Goal: Task Accomplishment & Management: Use online tool/utility

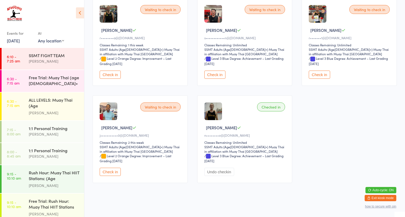
scroll to position [560, 0]
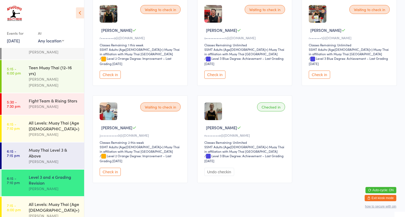
click at [20, 116] on link "6:15 - 7:10 pm All Levels: Muay Thai (Age [DEMOGRAPHIC_DATA]+) [PERSON_NAME]" at bounding box center [43, 129] width 83 height 27
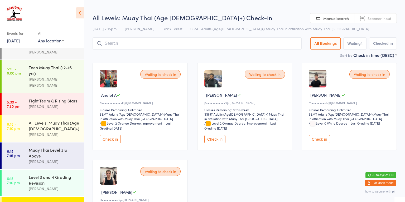
click at [21, 116] on link "6:15 - 7:10 pm All Levels: Muay Thai (Age [DEMOGRAPHIC_DATA]+) [PERSON_NAME]" at bounding box center [43, 129] width 83 height 27
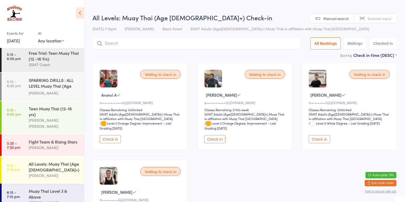
scroll to position [519, 0]
click at [25, 102] on link "5:15 - 6:00 pm Teen Muay Thai (12-16 yrs) [PERSON_NAME] [PERSON_NAME]" at bounding box center [43, 118] width 83 height 33
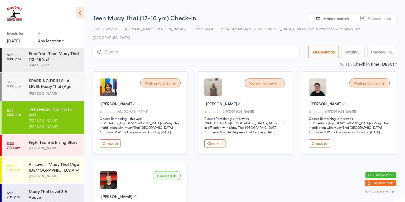
click at [266, 46] on input "search" at bounding box center [196, 52] width 207 height 12
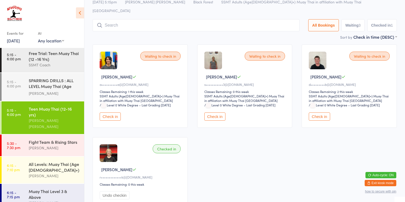
scroll to position [38, 0]
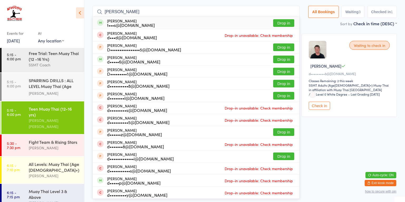
type input "[PERSON_NAME]"
click at [281, 19] on button "Drop in" at bounding box center [283, 23] width 21 height 8
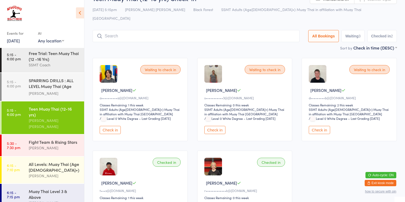
scroll to position [11, 0]
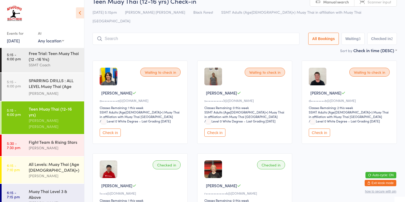
click at [20, 102] on link "5:15 - 6:00 pm Teen Muay Thai (12-16 yrs) [PERSON_NAME] [PERSON_NAME]" at bounding box center [43, 118] width 83 height 33
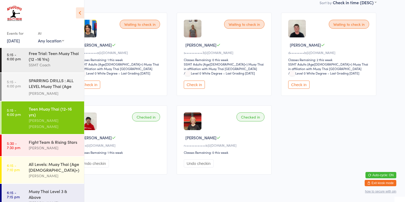
scroll to position [39, 21]
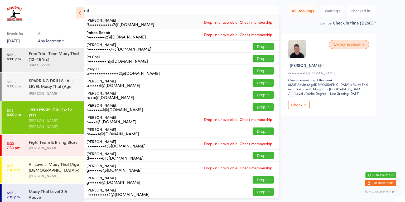
type input "[PERSON_NAME]"
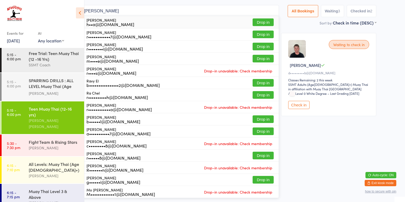
click at [101, 18] on div "[PERSON_NAME] h••a@[DOMAIN_NAME]" at bounding box center [111, 22] width 48 height 8
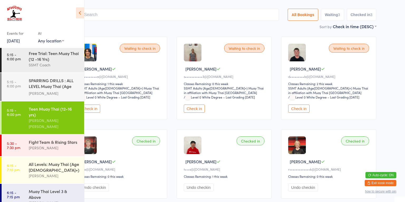
click at [97, 105] on button "Check in" at bounding box center [89, 109] width 21 height 8
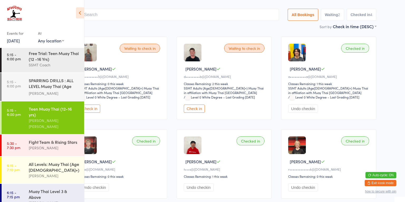
click at [195, 105] on button "Check in" at bounding box center [194, 109] width 21 height 8
click at [62, 90] on div "[PERSON_NAME]" at bounding box center [54, 93] width 51 height 6
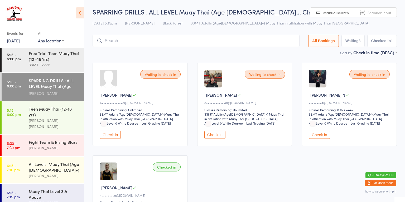
click at [325, 134] on button "Check in" at bounding box center [319, 135] width 21 height 8
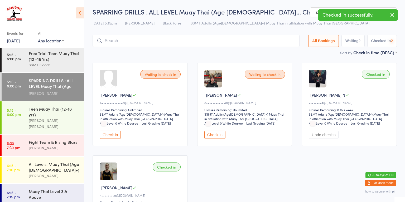
click at [66, 118] on div "[PERSON_NAME] [PERSON_NAME]" at bounding box center [54, 124] width 51 height 12
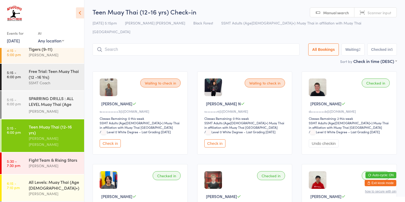
scroll to position [492, 0]
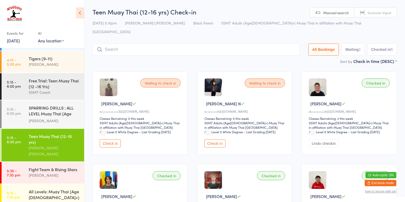
click at [38, 105] on div "SPARRING DRILLS : ALL LEVEL Muay Thai (Age [DEMOGRAPHIC_DATA]+)" at bounding box center [54, 111] width 51 height 13
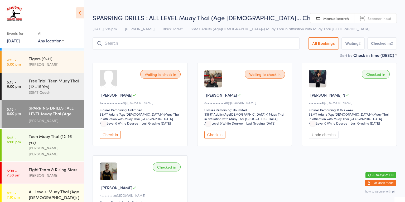
click at [139, 45] on input "search" at bounding box center [196, 43] width 207 height 12
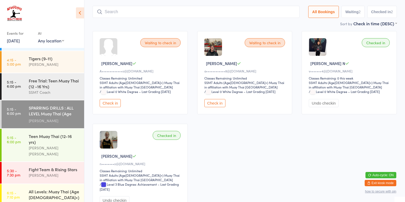
scroll to position [38, 0]
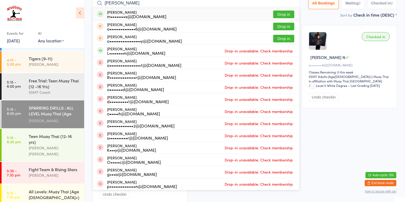
type input "[PERSON_NAME]"
click at [281, 16] on button "Drop in" at bounding box center [283, 15] width 21 height 8
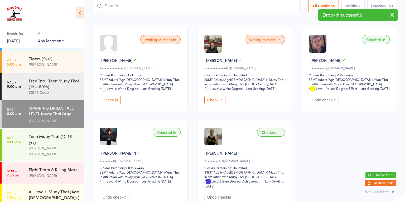
click at [68, 145] on div "[PERSON_NAME] [PERSON_NAME]" at bounding box center [54, 151] width 51 height 12
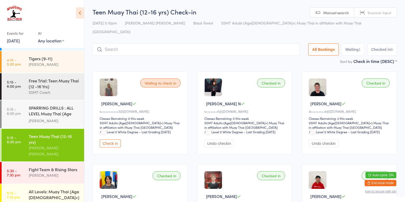
click at [36, 105] on div "SPARRING DRILLS : ALL LEVEL Muay Thai (Age [DEMOGRAPHIC_DATA]+)" at bounding box center [54, 111] width 51 height 13
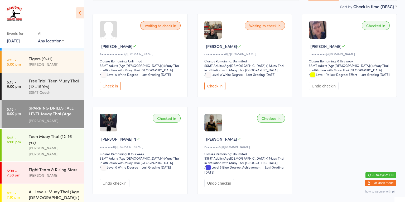
scroll to position [48, 0]
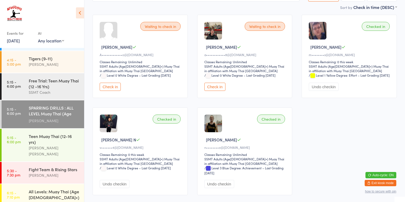
click at [68, 145] on div "[PERSON_NAME] [PERSON_NAME]" at bounding box center [54, 151] width 51 height 12
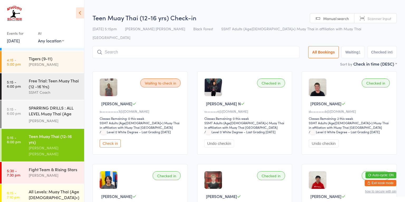
click at [44, 105] on div "SPARRING DRILLS : ALL LEVEL Muay Thai (Age [DEMOGRAPHIC_DATA]+)" at bounding box center [54, 111] width 51 height 13
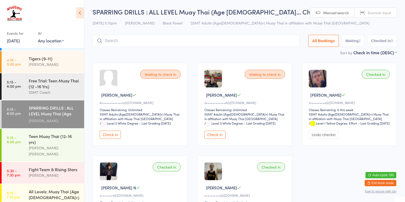
click at [45, 129] on div "Teen Muay Thai (12-16 yrs) [PERSON_NAME] [PERSON_NAME]" at bounding box center [56, 145] width 55 height 33
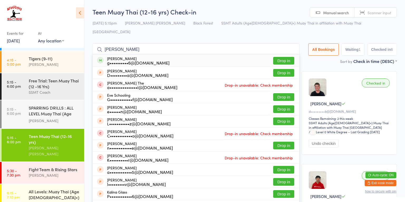
type input "[PERSON_NAME]"
click at [108, 61] on div "g••••••••••6@[DOMAIN_NAME]" at bounding box center [138, 63] width 63 height 4
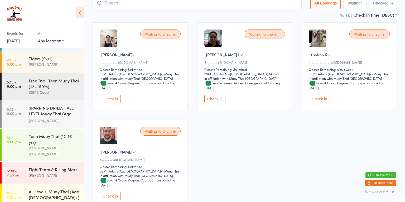
scroll to position [44, 0]
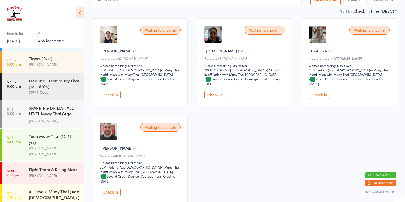
click at [103, 97] on button "Check in" at bounding box center [110, 95] width 21 height 8
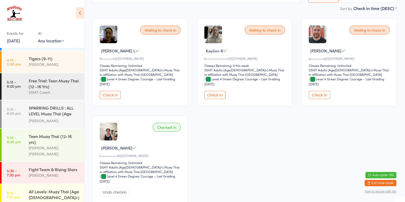
click at [52, 162] on div "Fight Team & Rising Stars [PERSON_NAME]" at bounding box center [56, 172] width 55 height 21
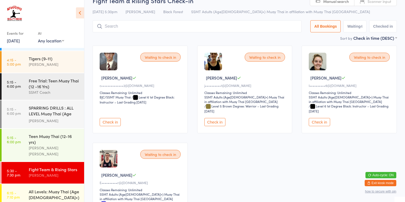
scroll to position [46, 0]
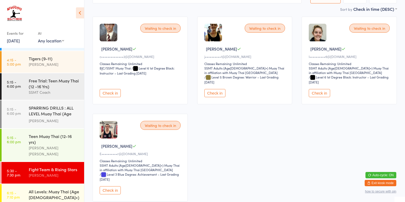
click at [111, 190] on button "Check in" at bounding box center [110, 190] width 21 height 8
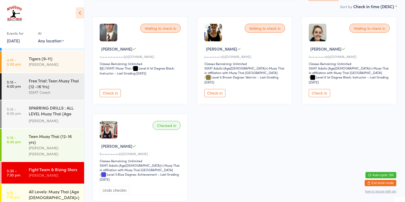
click at [50, 105] on div "SPARRING DRILLS : ALL LEVEL Muay Thai (Age [DEMOGRAPHIC_DATA]+)" at bounding box center [54, 111] width 51 height 13
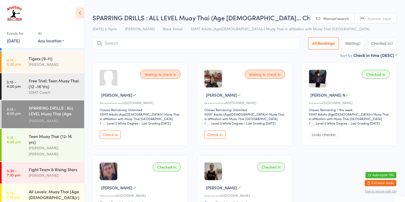
click at [111, 136] on button "Check in" at bounding box center [110, 135] width 21 height 8
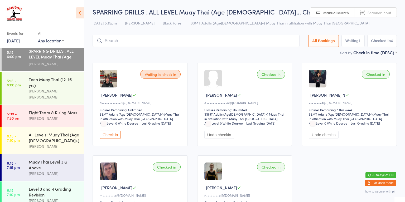
click at [33, 171] on div "[PERSON_NAME]" at bounding box center [54, 174] width 51 height 6
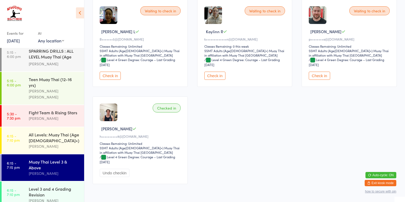
scroll to position [65, 0]
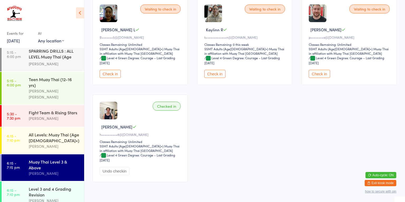
click at [317, 75] on button "Check in" at bounding box center [319, 74] width 21 height 8
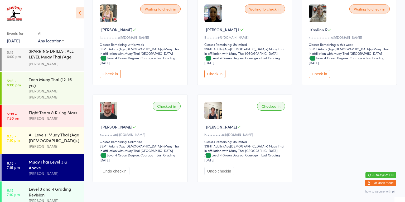
click at [62, 132] on div "All Levels: Muay Thai (Age [DEMOGRAPHIC_DATA]+)" at bounding box center [54, 138] width 51 height 12
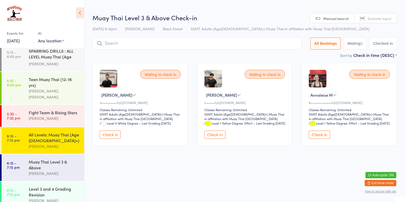
click at [70, 116] on div "[PERSON_NAME]" at bounding box center [54, 119] width 51 height 6
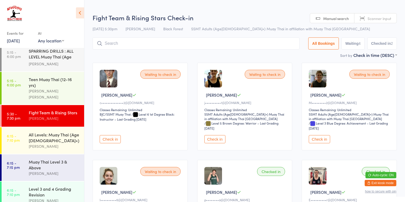
click at [262, 45] on input "search" at bounding box center [196, 43] width 207 height 12
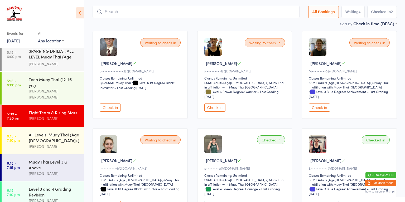
scroll to position [38, 0]
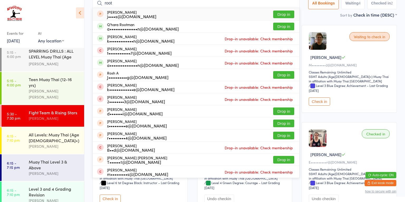
type input "root"
click at [286, 27] on button "Drop in" at bounding box center [283, 27] width 21 height 8
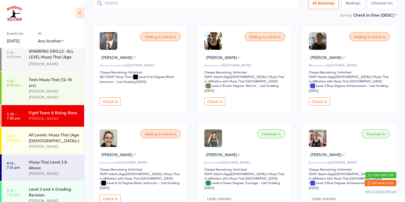
scroll to position [35, 0]
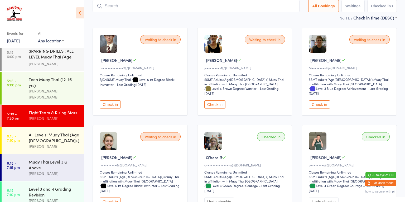
click at [54, 159] on div "Muay Thai Level 3 & Above" at bounding box center [54, 165] width 51 height 12
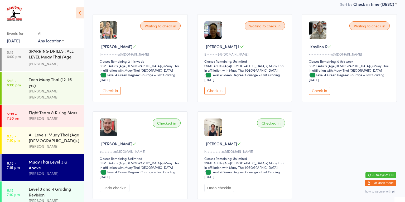
scroll to position [50, 0]
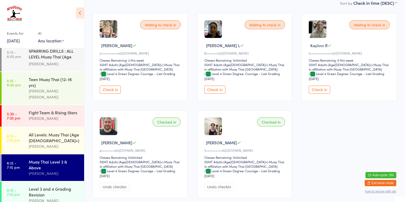
click at [220, 90] on button "Check in" at bounding box center [214, 90] width 21 height 8
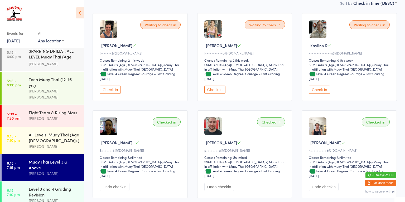
click at [46, 198] on div "[PERSON_NAME]" at bounding box center [54, 201] width 51 height 6
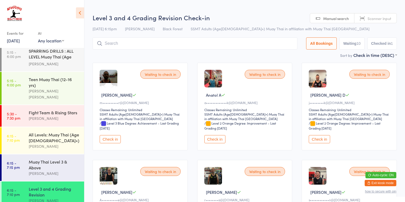
click at [42, 110] on div "Fight Team & Rising Stars" at bounding box center [54, 113] width 51 height 6
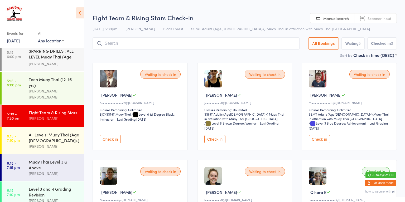
click at [316, 140] on button "Check in" at bounding box center [319, 139] width 21 height 8
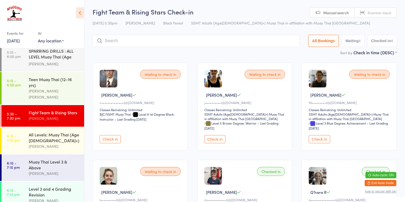
click at [55, 132] on div "All Levels: Muay Thai (Age [DEMOGRAPHIC_DATA]+)" at bounding box center [54, 138] width 51 height 12
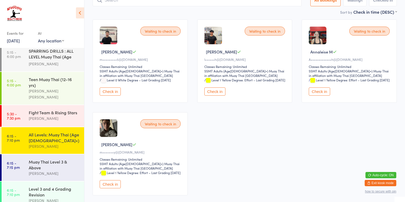
scroll to position [44, 0]
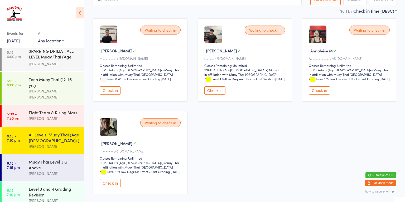
click at [111, 188] on button "Check in" at bounding box center [110, 183] width 21 height 8
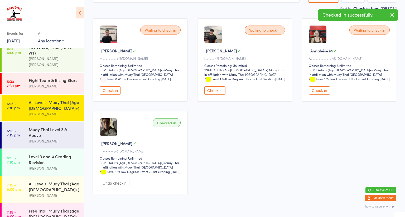
scroll to position [45, 0]
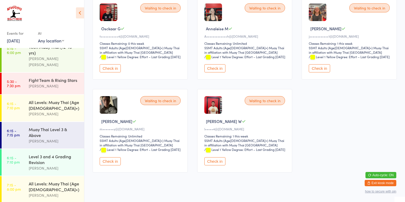
scroll to position [161, 0]
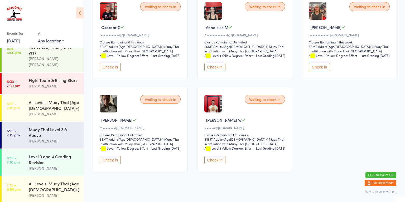
click at [115, 164] on button "Check in" at bounding box center [110, 160] width 21 height 8
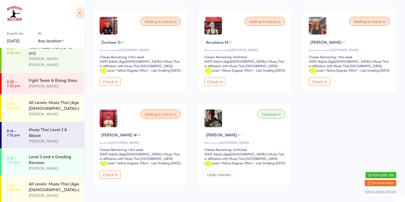
scroll to position [596, 0]
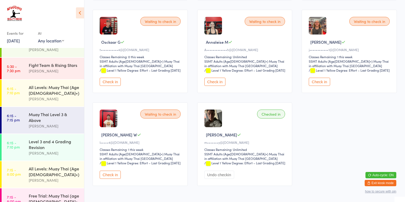
click at [61, 112] on div "Muay Thai Level 3 & Above" at bounding box center [54, 118] width 51 height 12
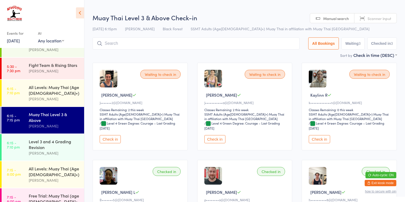
click at [320, 140] on button "Check in" at bounding box center [319, 139] width 21 height 8
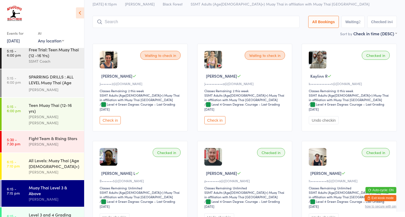
scroll to position [521, 0]
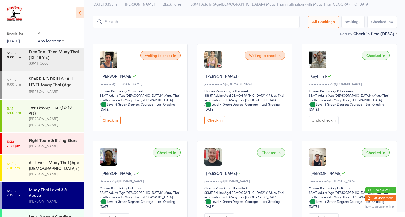
click at [39, 143] on div "[PERSON_NAME]" at bounding box center [54, 146] width 51 height 6
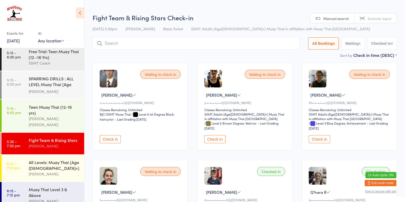
click at [320, 137] on button "Check in" at bounding box center [319, 139] width 21 height 8
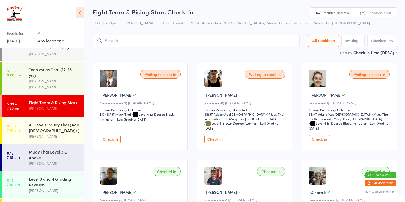
scroll to position [566, 0]
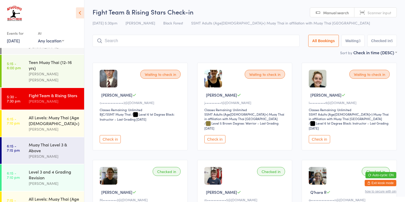
click at [34, 169] on div "Level 3 and 4 Grading Revision" at bounding box center [54, 175] width 51 height 12
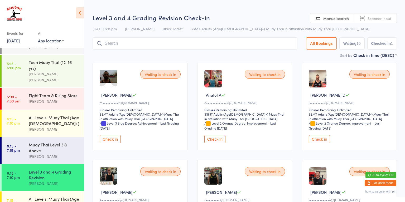
click at [111, 141] on button "Check in" at bounding box center [110, 139] width 21 height 8
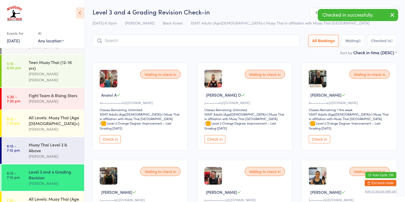
click at [114, 140] on button "Check in" at bounding box center [110, 139] width 21 height 8
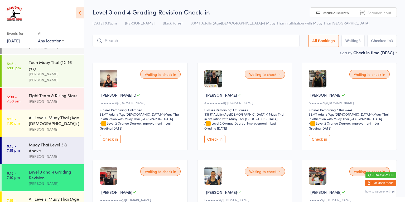
click at [112, 140] on button "Check in" at bounding box center [110, 139] width 21 height 8
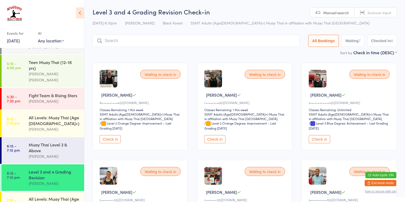
click at [48, 55] on div "Teen Muay Thai (12-16 yrs) [PERSON_NAME] [PERSON_NAME]" at bounding box center [56, 71] width 55 height 33
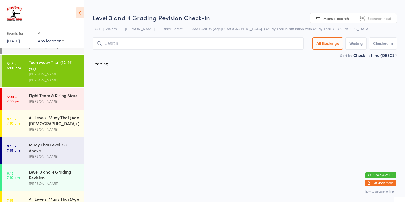
click at [42, 93] on div "Fight Team & Rising Stars" at bounding box center [54, 96] width 51 height 6
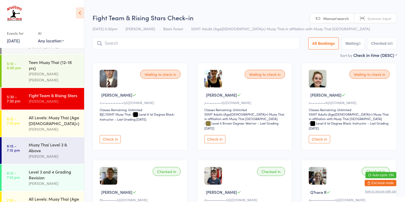
click at [217, 139] on button "Check in" at bounding box center [214, 139] width 21 height 8
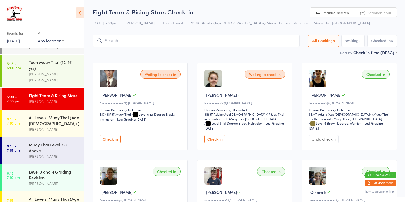
click at [61, 169] on div "Level 3 and 4 Grading Revision" at bounding box center [54, 175] width 51 height 12
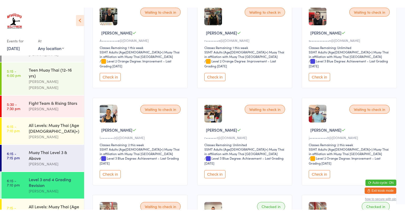
scroll to position [69, 0]
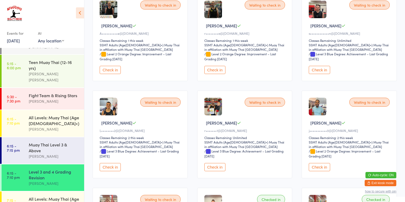
click at [309, 166] on button "Check in" at bounding box center [319, 167] width 21 height 8
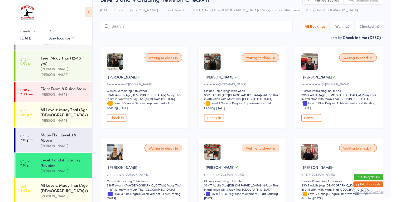
scroll to position [0, 0]
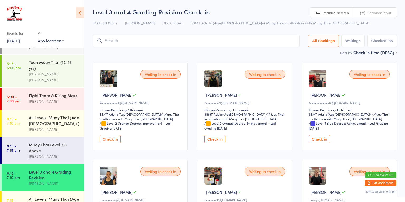
click at [55, 196] on div "All Levels: Muay Thai (Age [DEMOGRAPHIC_DATA]+)" at bounding box center [54, 202] width 51 height 12
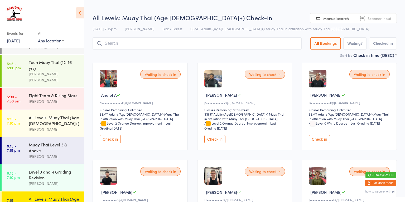
click at [58, 169] on div "Level 3 and 4 Grading Revision" at bounding box center [54, 175] width 51 height 12
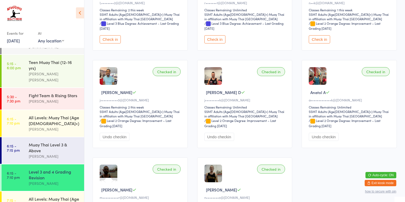
scroll to position [200, 0]
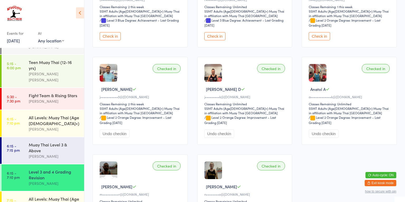
click at [53, 196] on div "All Levels: Muay Thai (Age [DEMOGRAPHIC_DATA]+)" at bounding box center [54, 202] width 51 height 12
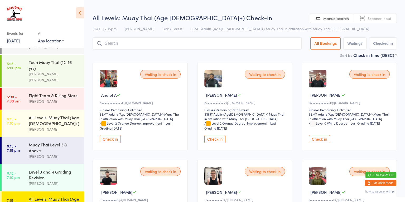
click at [113, 137] on button "Check in" at bounding box center [110, 139] width 21 height 8
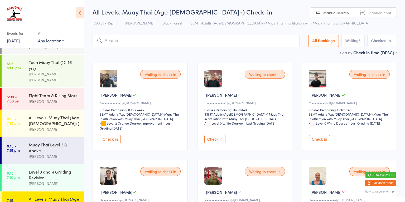
click at [52, 169] on div "Level 3 and 4 Grading Revision" at bounding box center [54, 175] width 51 height 12
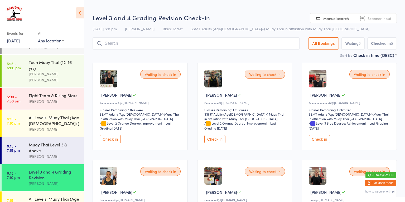
click at [321, 141] on button "Check in" at bounding box center [319, 139] width 21 height 8
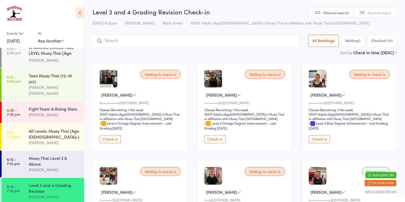
scroll to position [545, 0]
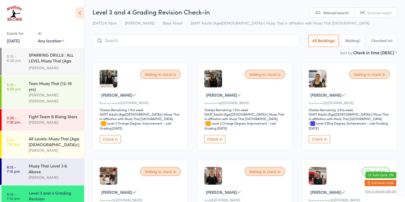
click at [52, 136] on div "All Levels: Muay Thai (Age [DEMOGRAPHIC_DATA]+)" at bounding box center [54, 142] width 51 height 12
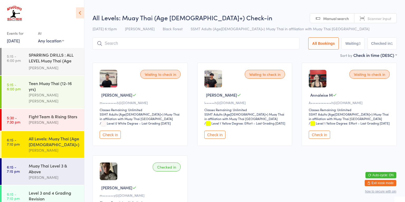
click at [321, 139] on button "Check in" at bounding box center [319, 135] width 21 height 8
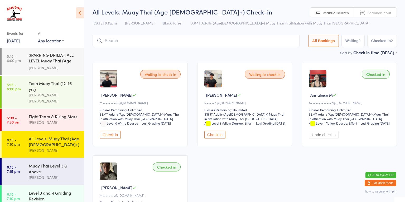
click at [68, 163] on div "Muay Thai Level 3 & Above" at bounding box center [54, 169] width 51 height 12
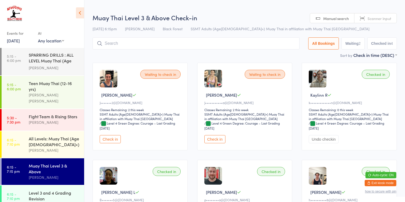
click at [216, 140] on button "Check in" at bounding box center [214, 139] width 21 height 8
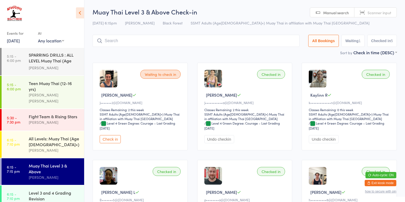
click at [26, 131] on link "6:15 - 7:10 pm All Levels: Muay Thai (Age [DEMOGRAPHIC_DATA]+) [PERSON_NAME]" at bounding box center [43, 144] width 83 height 27
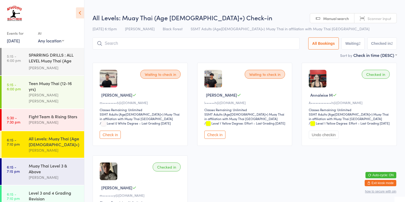
click at [18, 159] on link "6:15 - 7:15 pm Muay Thai Level 3 & Above [PERSON_NAME]" at bounding box center [43, 172] width 83 height 27
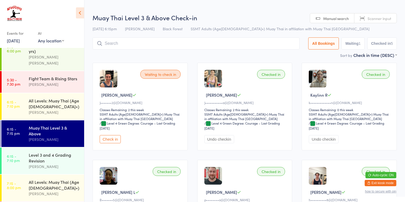
scroll to position [596, 0]
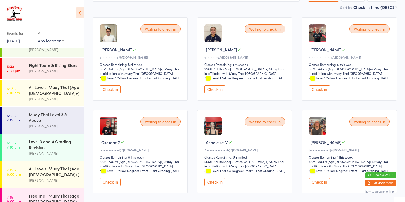
scroll to position [45, 0]
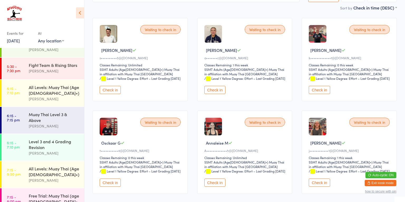
click at [49, 112] on div "Muay Thai Level 3 & Above" at bounding box center [54, 118] width 51 height 12
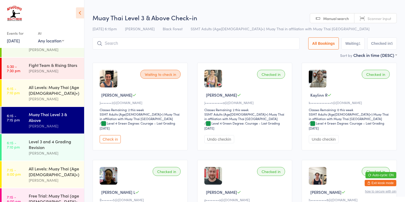
click at [109, 140] on button "Check in" at bounding box center [110, 139] width 21 height 8
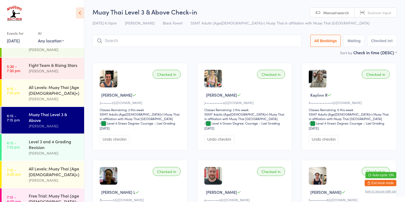
click at [42, 139] on div "Level 3 and 4 Grading Revision" at bounding box center [54, 145] width 51 height 12
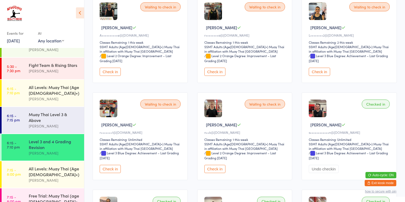
scroll to position [74, 0]
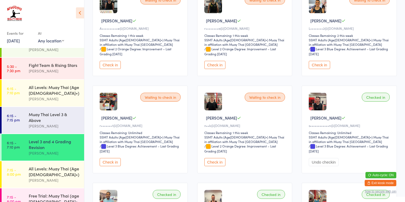
click at [111, 161] on button "Check in" at bounding box center [110, 162] width 21 height 8
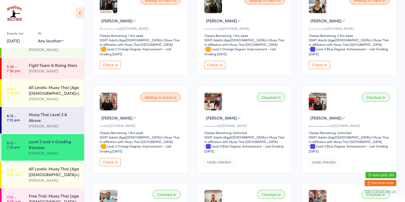
click at [61, 178] on div "[PERSON_NAME]" at bounding box center [54, 181] width 51 height 6
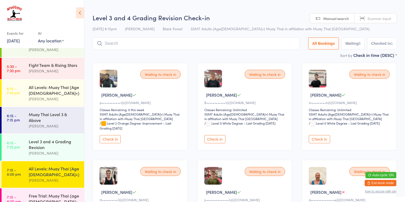
click at [59, 84] on div "All Levels: Muay Thai (Age [DEMOGRAPHIC_DATA]+)" at bounding box center [54, 90] width 51 height 12
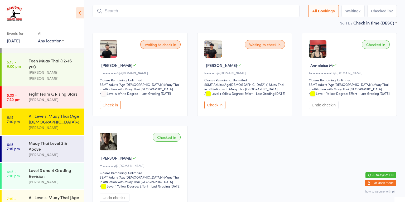
scroll to position [63, 0]
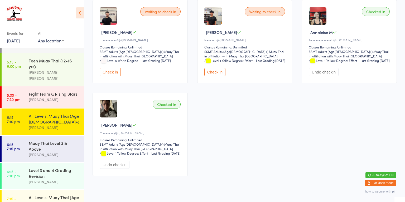
click at [55, 140] on div "Muay Thai Level 3 & Above" at bounding box center [54, 146] width 51 height 12
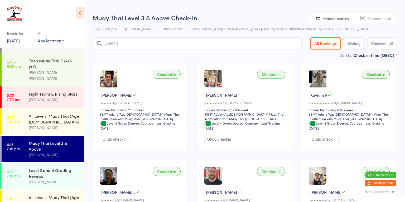
click at [60, 113] on div "All Levels: Muay Thai (Age [DEMOGRAPHIC_DATA]+)" at bounding box center [54, 119] width 51 height 12
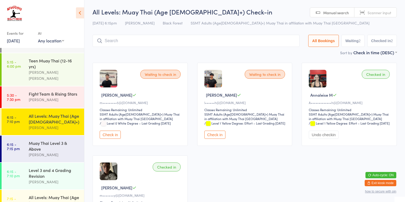
click at [59, 167] on div "Level 3 and 4 Grading Revision" at bounding box center [54, 173] width 51 height 12
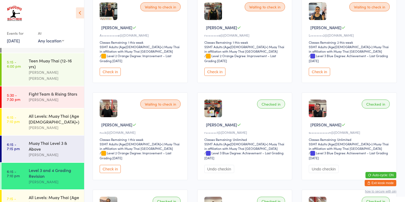
scroll to position [68, 0]
click at [115, 168] on button "Check in" at bounding box center [110, 169] width 21 height 8
click at [57, 195] on div "All Levels: Muay Thai (Age [DEMOGRAPHIC_DATA]+)" at bounding box center [54, 201] width 51 height 12
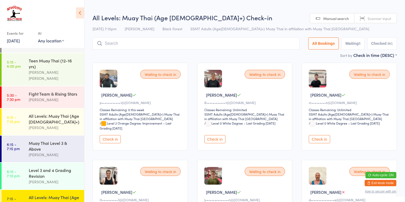
click at [320, 139] on button "Check in" at bounding box center [319, 139] width 21 height 8
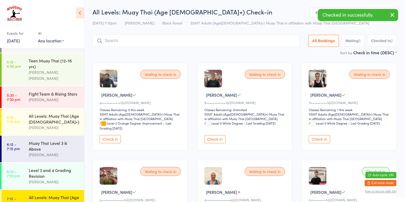
click at [57, 113] on div "All Levels: Muay Thai (Age [DEMOGRAPHIC_DATA]+)" at bounding box center [54, 119] width 51 height 12
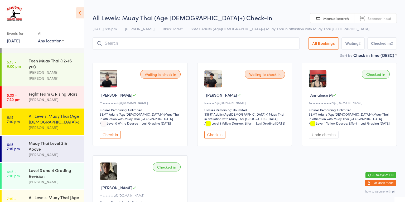
click at [112, 139] on button "Check in" at bounding box center [110, 135] width 21 height 8
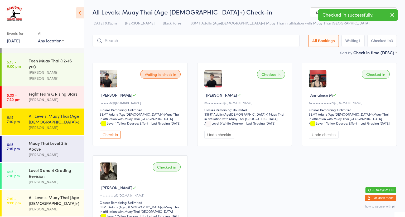
scroll to position [1, 0]
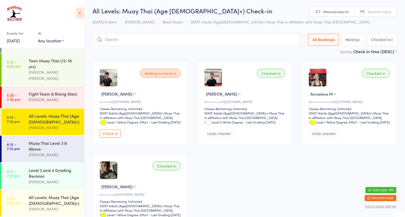
click at [70, 140] on div "Muay Thai Level 3 & Above" at bounding box center [54, 146] width 51 height 12
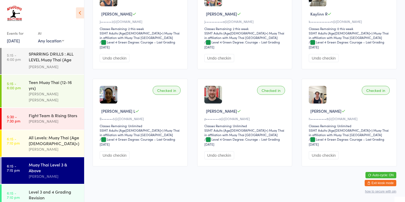
scroll to position [545, 0]
click at [65, 189] on div "Level 3 and 4 Grading Revision" at bounding box center [54, 195] width 51 height 12
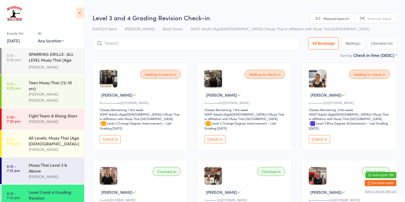
click at [321, 140] on button "Check in" at bounding box center [319, 139] width 21 height 8
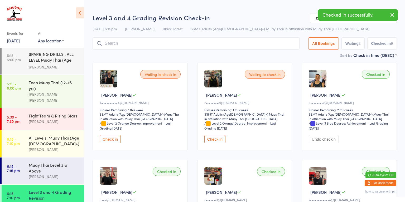
click at [222, 142] on button "Check in" at bounding box center [214, 139] width 21 height 8
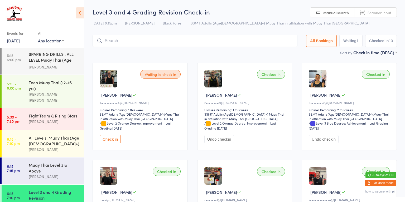
click at [24, 131] on link "6:15 - 7:10 pm All Levels: Muay Thai (Age [DEMOGRAPHIC_DATA]+) [PERSON_NAME]" at bounding box center [43, 144] width 83 height 27
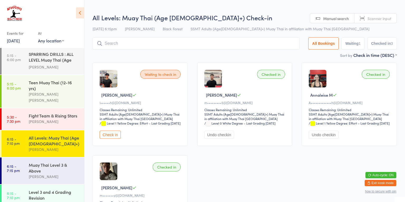
click at [109, 137] on button "Check in" at bounding box center [110, 135] width 21 height 8
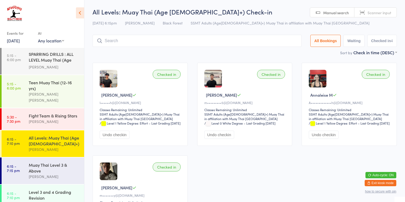
click at [60, 201] on div "[PERSON_NAME]" at bounding box center [54, 204] width 51 height 6
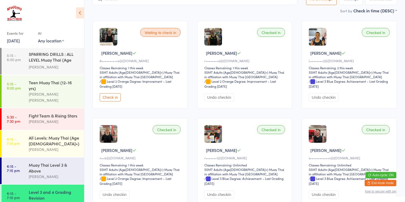
scroll to position [39, 0]
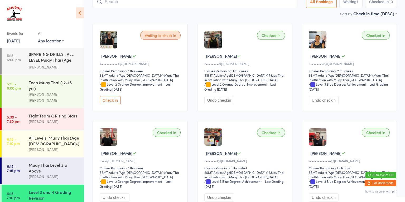
click at [110, 102] on button "Check in" at bounding box center [110, 100] width 21 height 8
click at [50, 174] on div "[PERSON_NAME]" at bounding box center [54, 177] width 51 height 6
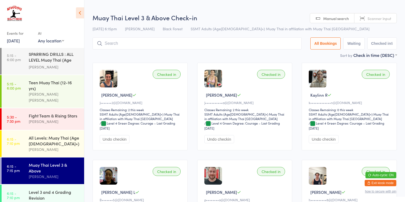
click at [43, 135] on div "All Levels: Muay Thai (Age [DEMOGRAPHIC_DATA]+)" at bounding box center [54, 141] width 51 height 12
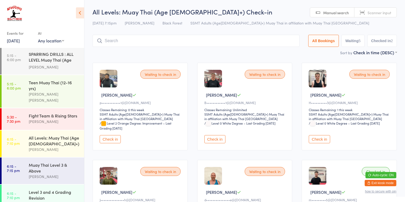
click at [216, 138] on button "Check in" at bounding box center [214, 139] width 21 height 8
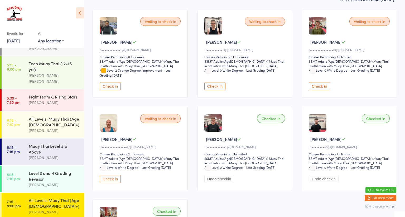
scroll to position [581, 0]
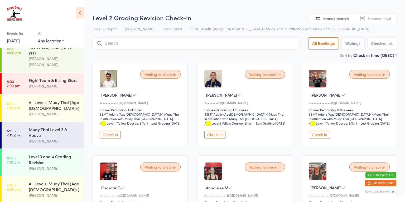
click at [322, 139] on button "Check in" at bounding box center [319, 135] width 21 height 8
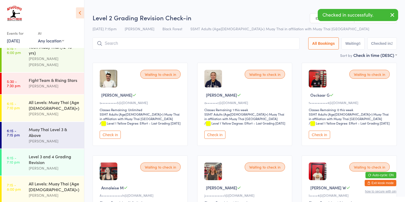
click at [323, 139] on button "Check in" at bounding box center [319, 135] width 21 height 8
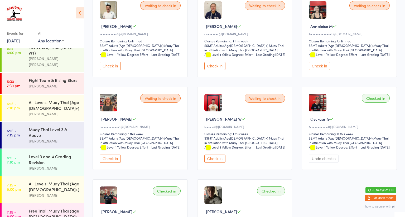
scroll to position [73, 0]
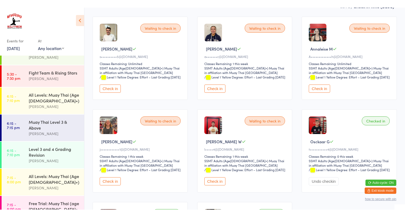
scroll to position [49, 0]
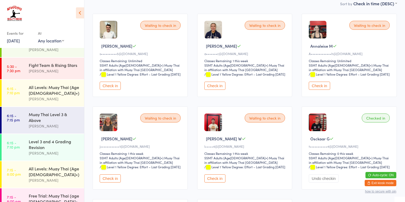
click at [111, 90] on button "Check in" at bounding box center [110, 86] width 21 height 8
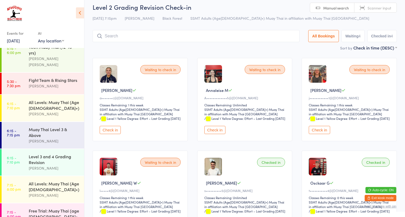
scroll to position [4, 0]
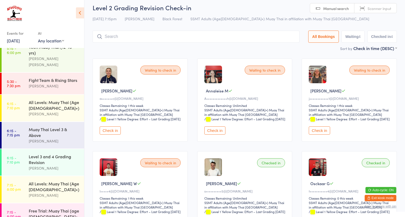
click at [107, 135] on button "Check in" at bounding box center [110, 131] width 21 height 8
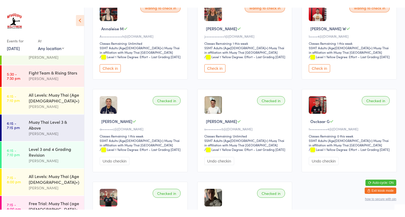
scroll to position [71, 0]
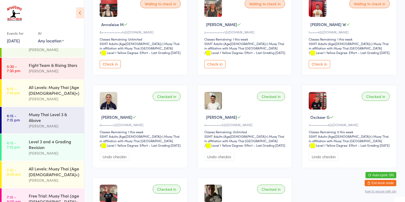
click at [217, 68] on button "Check in" at bounding box center [214, 64] width 21 height 8
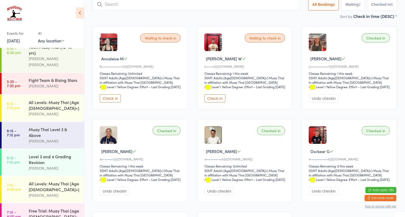
scroll to position [38, 0]
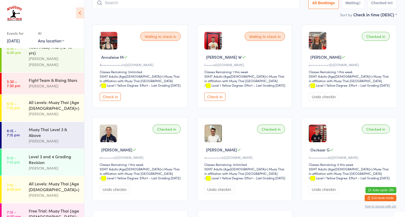
click at [55, 193] on div "[PERSON_NAME]" at bounding box center [54, 196] width 51 height 6
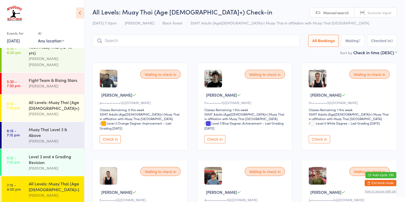
click at [112, 136] on button "Check in" at bounding box center [110, 139] width 21 height 8
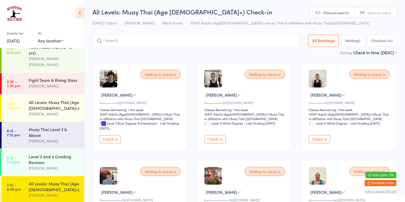
click at [316, 138] on button "Check in" at bounding box center [319, 139] width 21 height 8
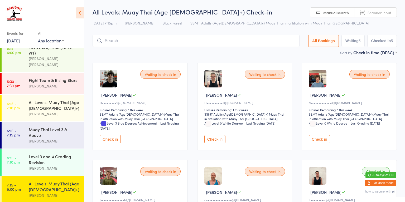
click at [214, 140] on button "Check in" at bounding box center [214, 139] width 21 height 8
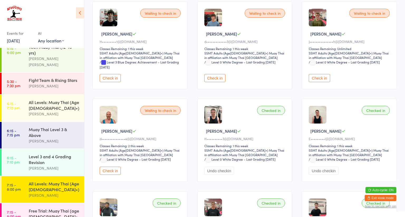
scroll to position [62, 0]
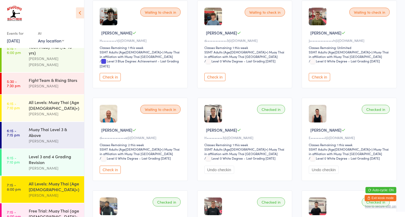
click at [111, 167] on button "Check in" at bounding box center [110, 170] width 21 height 8
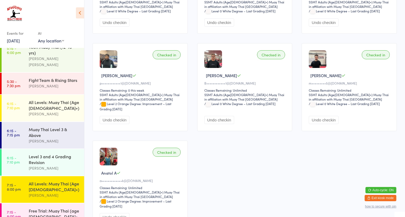
scroll to position [210, 0]
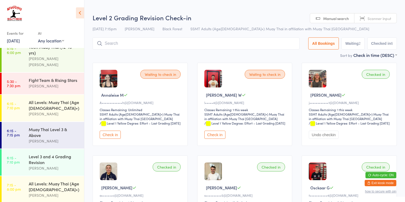
click at [223, 139] on button "Check in" at bounding box center [214, 135] width 21 height 8
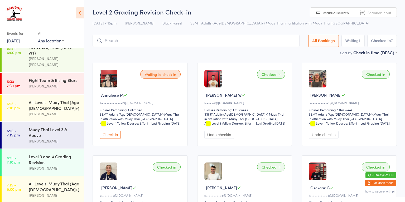
click at [117, 139] on button "Check in" at bounding box center [110, 135] width 21 height 8
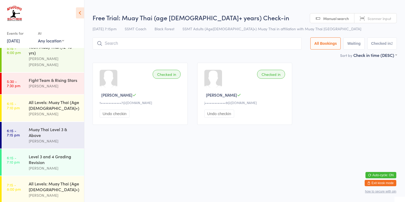
click at [46, 193] on div "[PERSON_NAME]" at bounding box center [54, 196] width 51 height 6
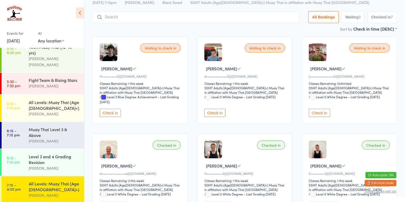
scroll to position [27, 0]
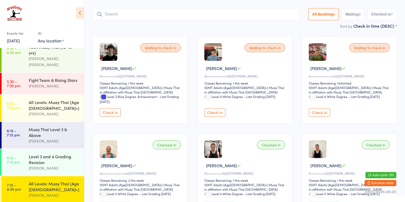
click at [321, 113] on button "Check in" at bounding box center [319, 113] width 21 height 8
click at [146, 13] on input "search" at bounding box center [196, 14] width 207 height 12
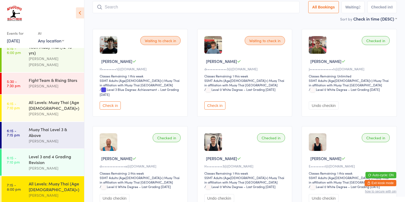
scroll to position [35, 0]
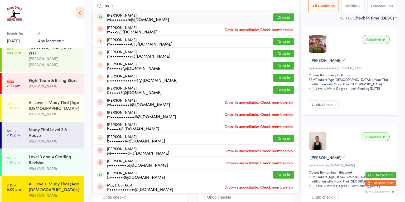
type input "maik"
click at [179, 19] on div "[PERSON_NAME] M•••••••••h@[DOMAIN_NAME] Drop in" at bounding box center [196, 17] width 207 height 12
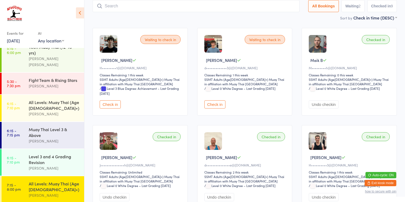
click at [106, 107] on button "Check in" at bounding box center [110, 104] width 21 height 8
click at [218, 104] on button "Check in" at bounding box center [214, 104] width 21 height 8
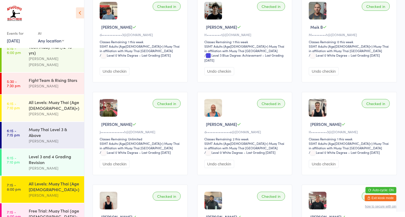
scroll to position [90, 0]
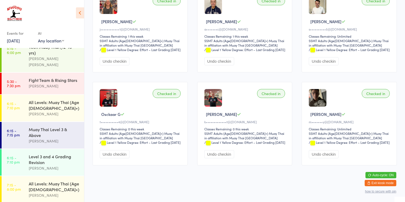
scroll to position [596, 0]
